Goal: Find specific page/section: Find specific page/section

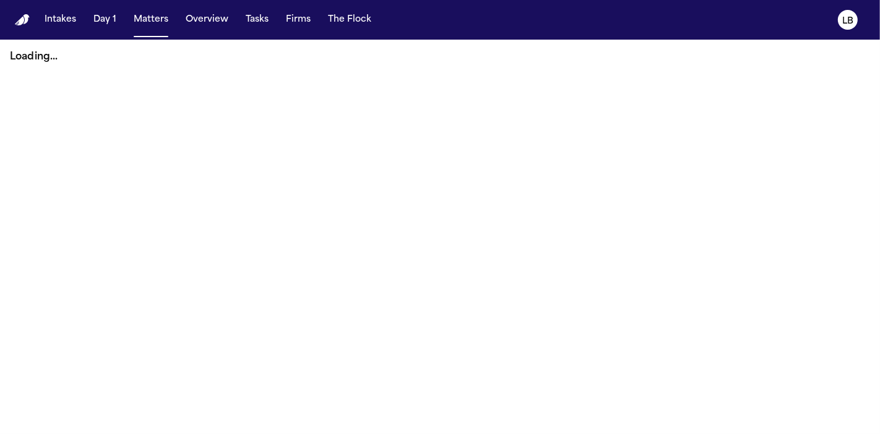
click at [157, 20] on button "Matters" at bounding box center [151, 20] width 45 height 22
click at [146, 24] on button "Matters" at bounding box center [151, 20] width 45 height 22
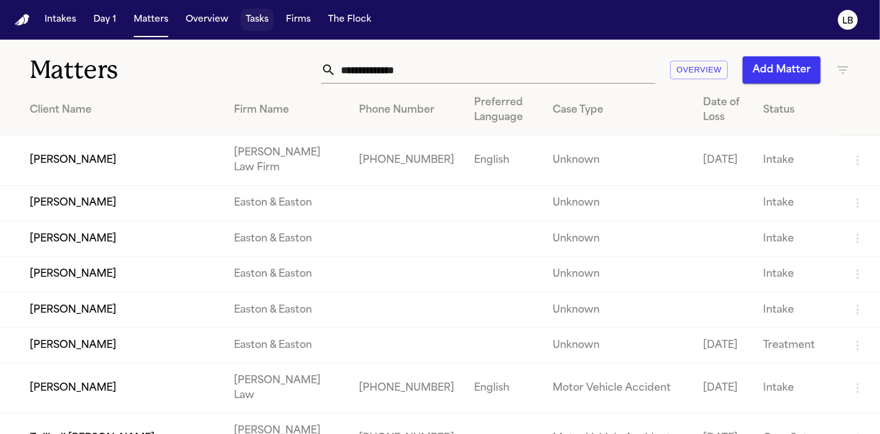
click at [255, 23] on button "Tasks" at bounding box center [257, 20] width 33 height 22
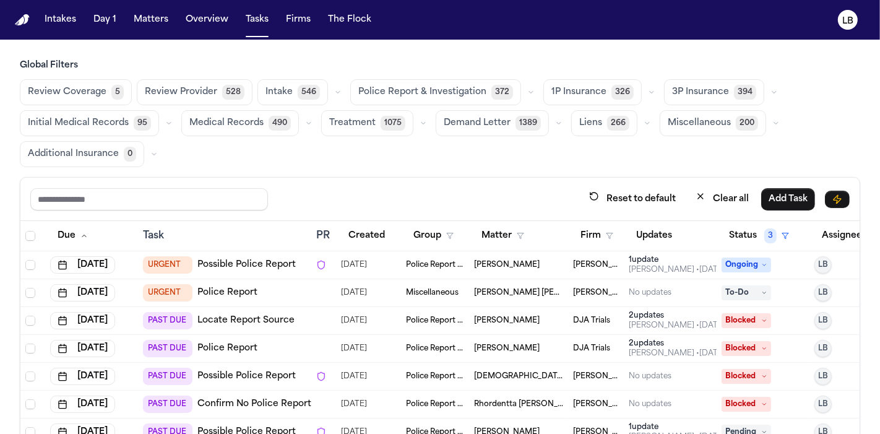
click at [589, 248] on th "Firm" at bounding box center [596, 236] width 56 height 30
click at [589, 238] on button "Firm" at bounding box center [597, 236] width 48 height 22
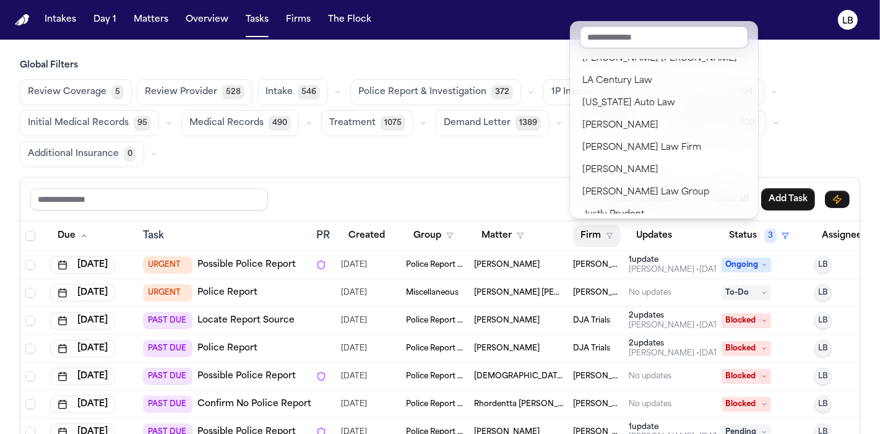
scroll to position [155, 0]
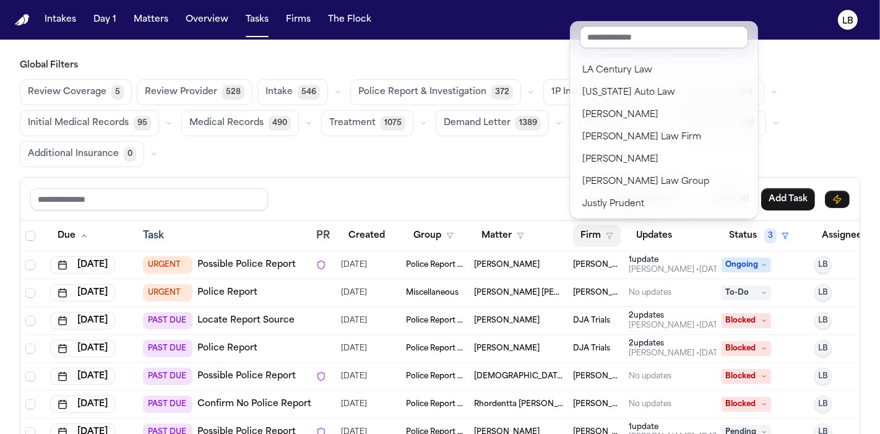
click at [817, 102] on div "Global Filters Review Coverage 5 Review Provider 528 Intake 546 Police Report &…" at bounding box center [440, 289] width 841 height 460
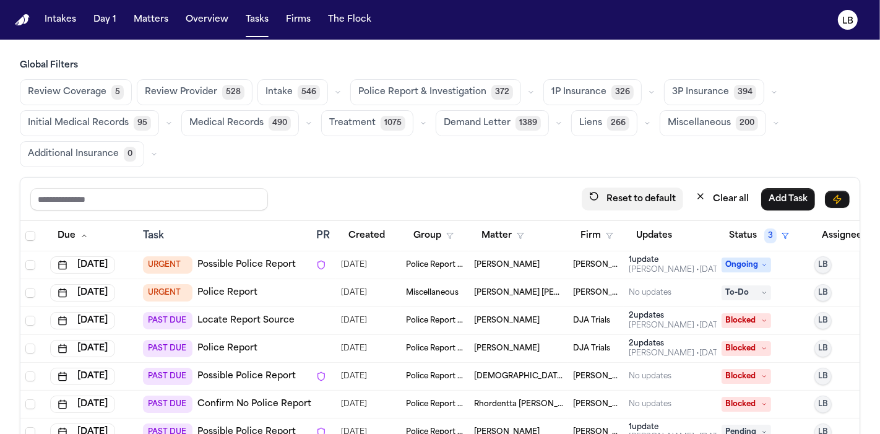
click at [638, 201] on button "Reset to default" at bounding box center [633, 199] width 102 height 23
click at [601, 230] on button "Firm" at bounding box center [597, 236] width 48 height 22
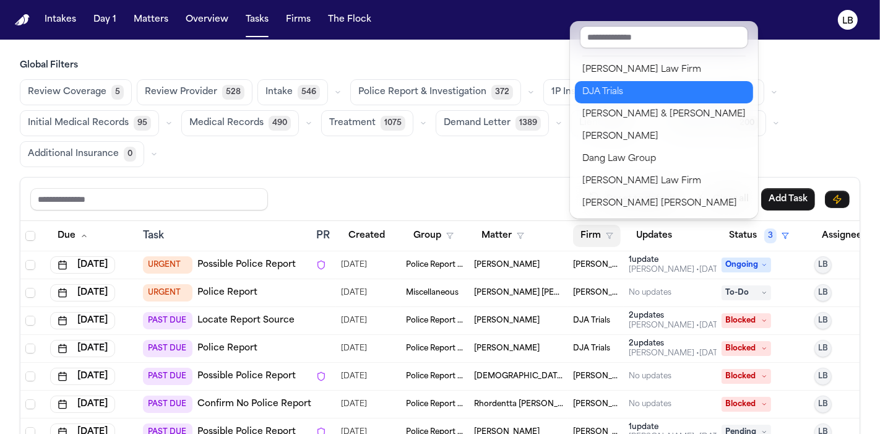
click at [620, 92] on div "DJA Trials" at bounding box center [663, 92] width 163 height 15
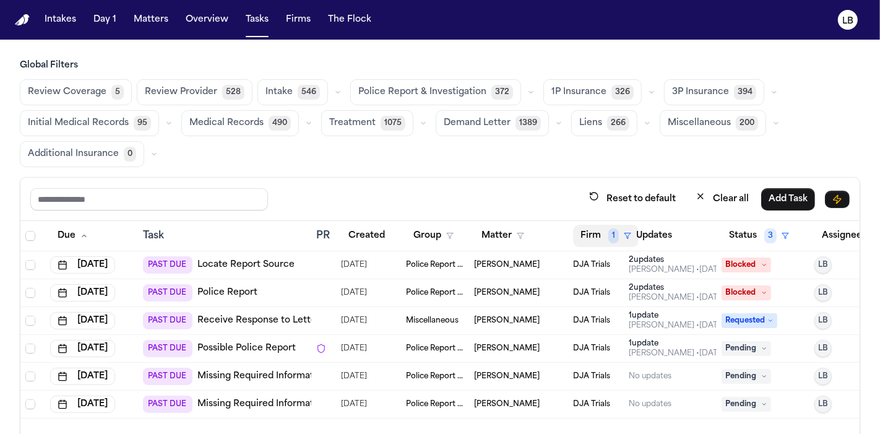
click at [601, 243] on button "Firm 1" at bounding box center [606, 236] width 66 height 22
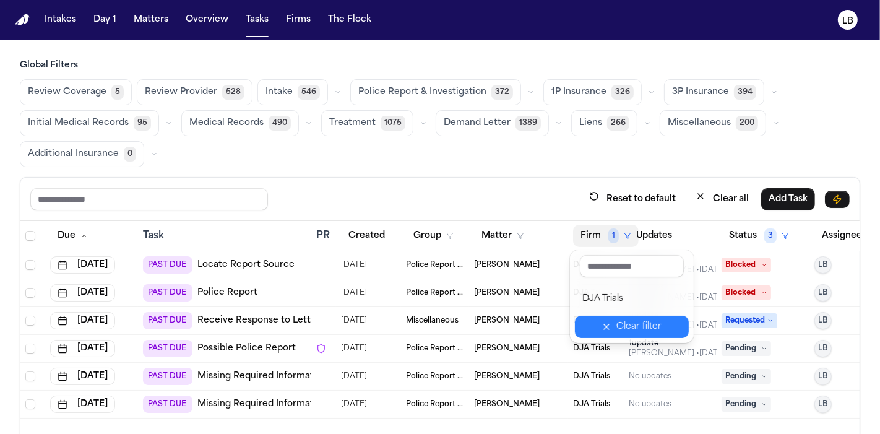
click at [612, 322] on icon "button" at bounding box center [607, 327] width 10 height 10
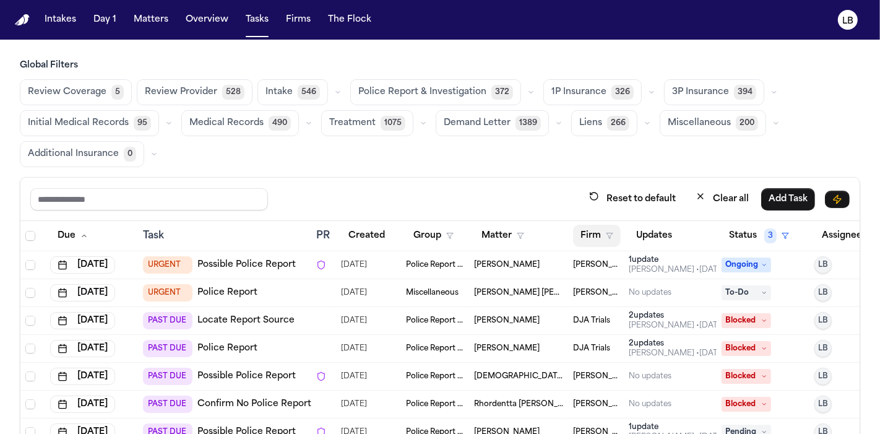
click at [582, 243] on button "Firm" at bounding box center [597, 236] width 48 height 22
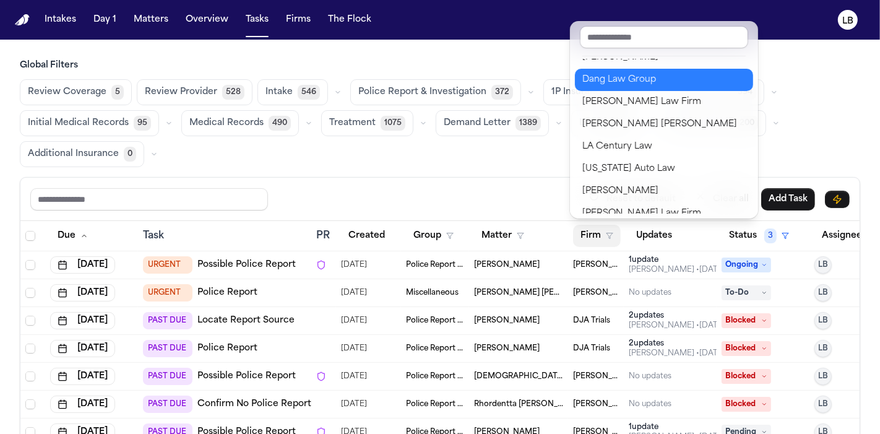
scroll to position [81, 0]
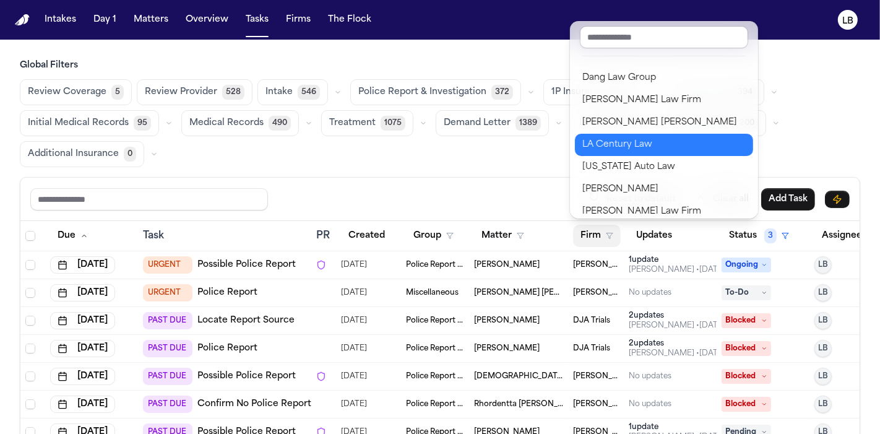
click at [627, 138] on div "LA Century Law" at bounding box center [663, 144] width 163 height 15
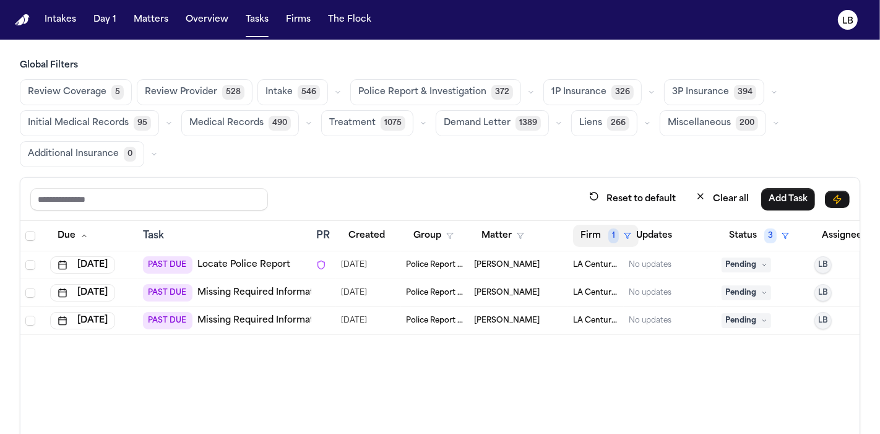
click at [606, 232] on button "Firm 1" at bounding box center [606, 236] width 66 height 22
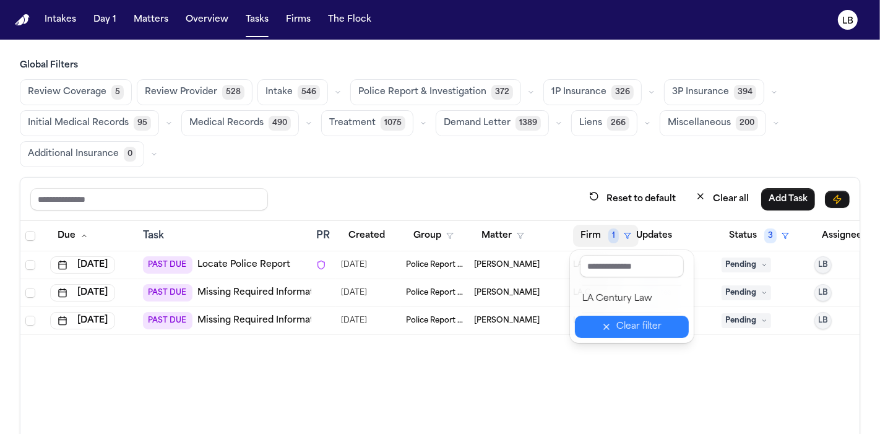
click at [622, 326] on div "Clear filter" at bounding box center [639, 326] width 45 height 15
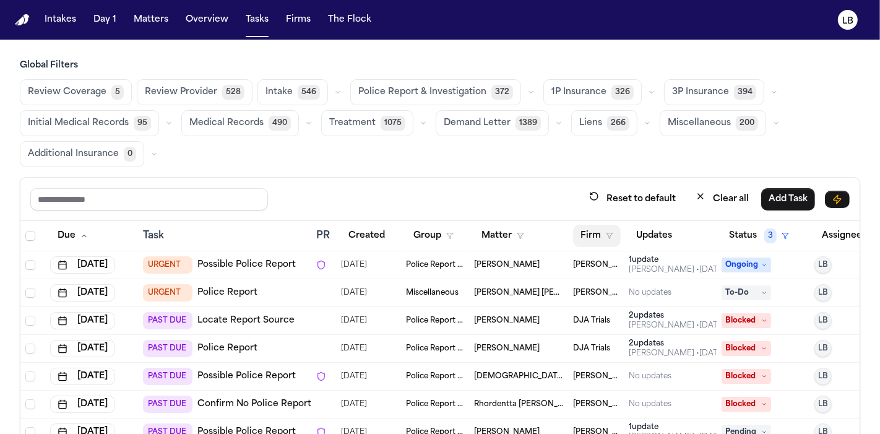
click at [585, 231] on button "Firm" at bounding box center [597, 236] width 48 height 22
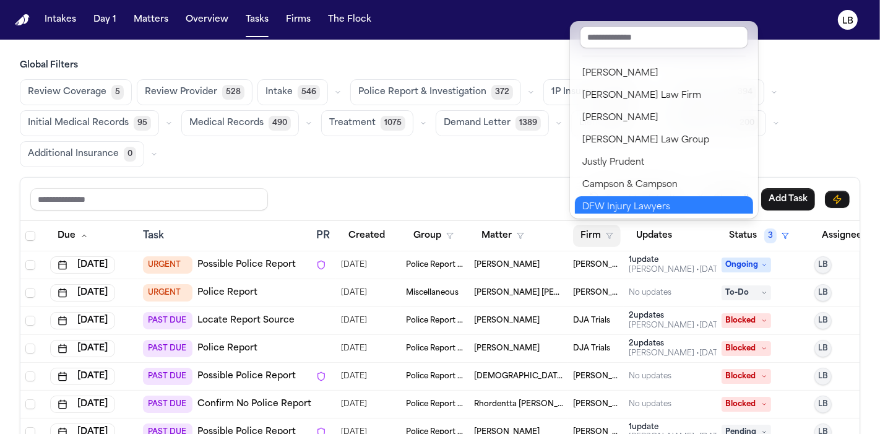
scroll to position [182, 0]
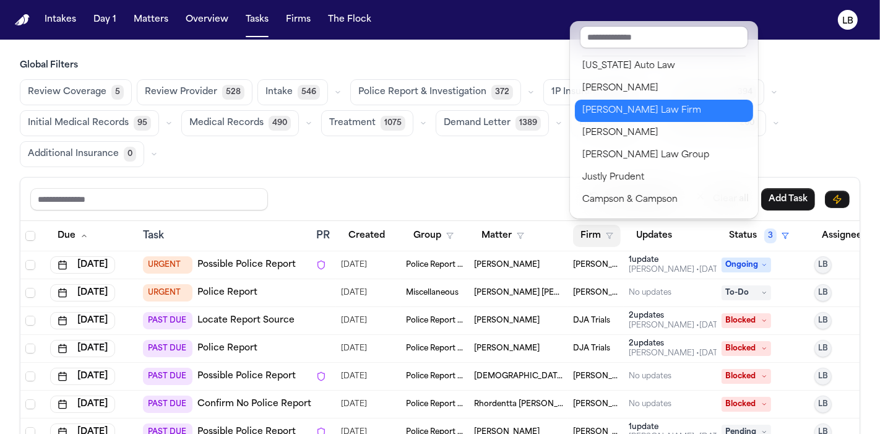
click at [611, 112] on div "[PERSON_NAME] Law Firm" at bounding box center [663, 110] width 163 height 15
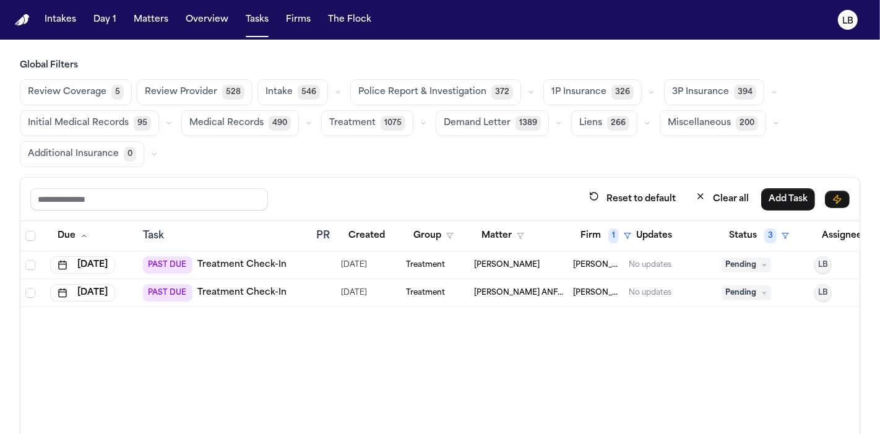
click at [834, 100] on div "Review Coverage 5 Review Provider 528 Intake 546 Police Report & Investigation …" at bounding box center [440, 123] width 841 height 88
click at [638, 238] on button "Updates" at bounding box center [654, 236] width 51 height 22
click at [595, 234] on button "Firm 1" at bounding box center [606, 236] width 66 height 22
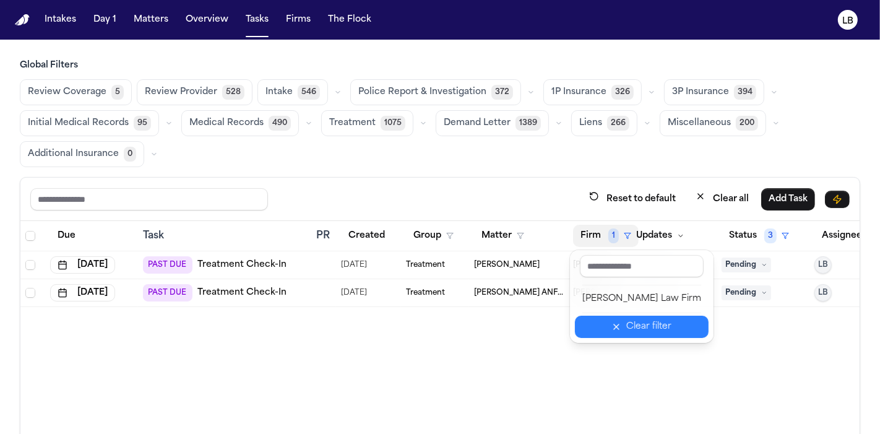
click at [628, 331] on div "Clear filter" at bounding box center [648, 326] width 45 height 15
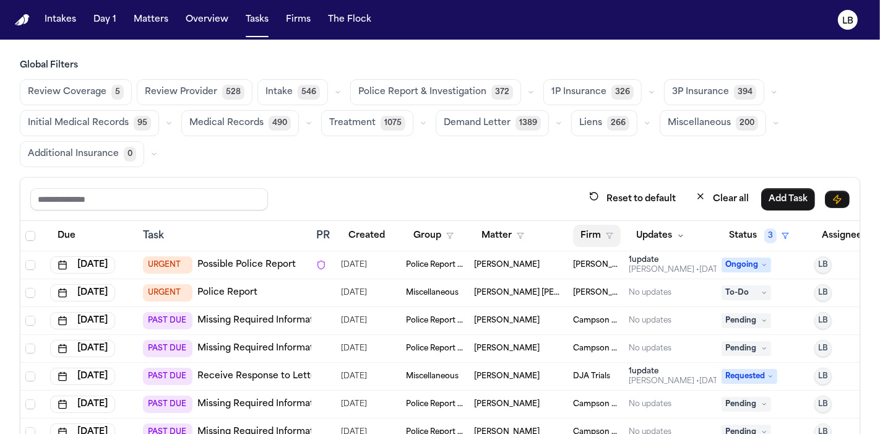
click at [606, 232] on icon "button" at bounding box center [609, 235] width 7 height 7
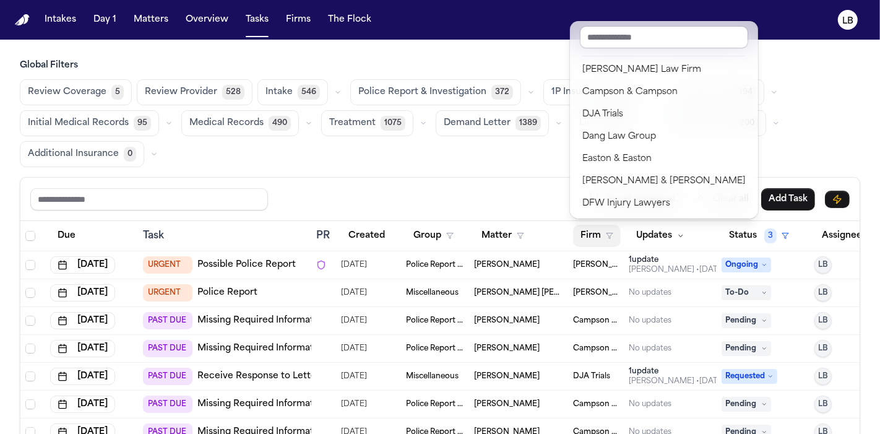
click at [827, 135] on div "Global Filters Review Coverage 5 Review Provider 528 Intake 546 Police Report &…" at bounding box center [440, 289] width 841 height 460
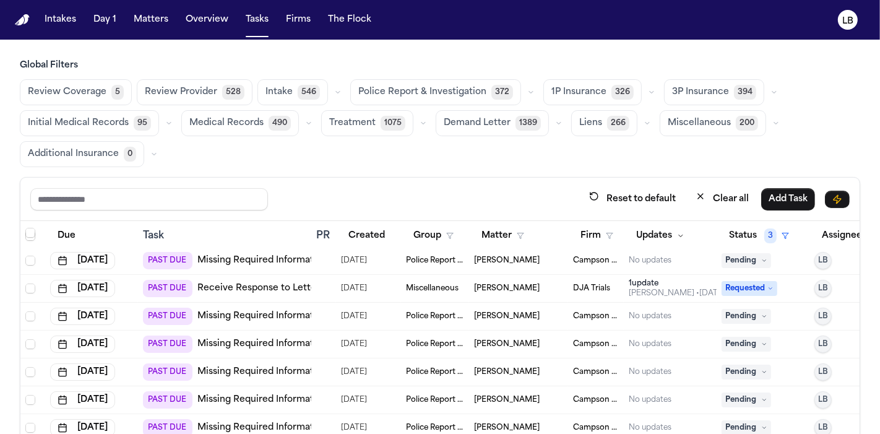
scroll to position [0, 0]
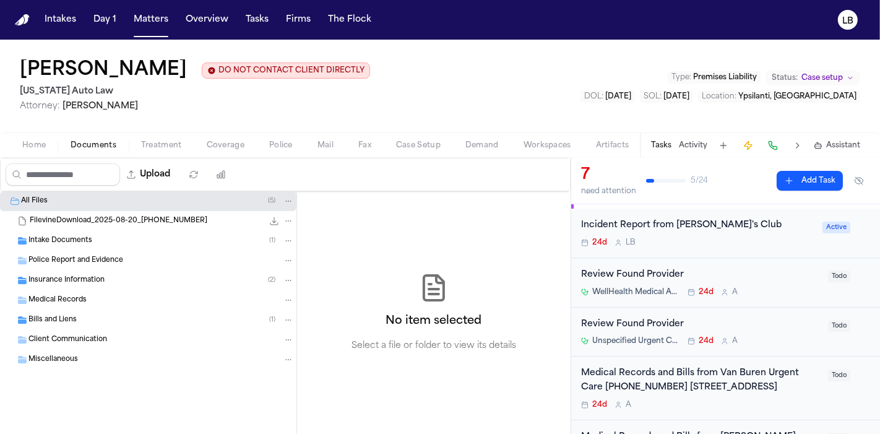
scroll to position [28, 0]
click at [695, 147] on button "Activity" at bounding box center [693, 146] width 28 height 10
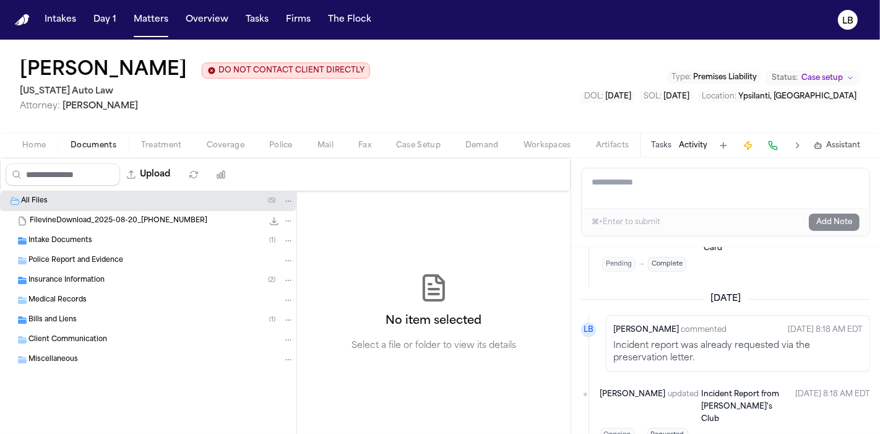
scroll to position [904, 0]
